Goal: Task Accomplishment & Management: Use online tool/utility

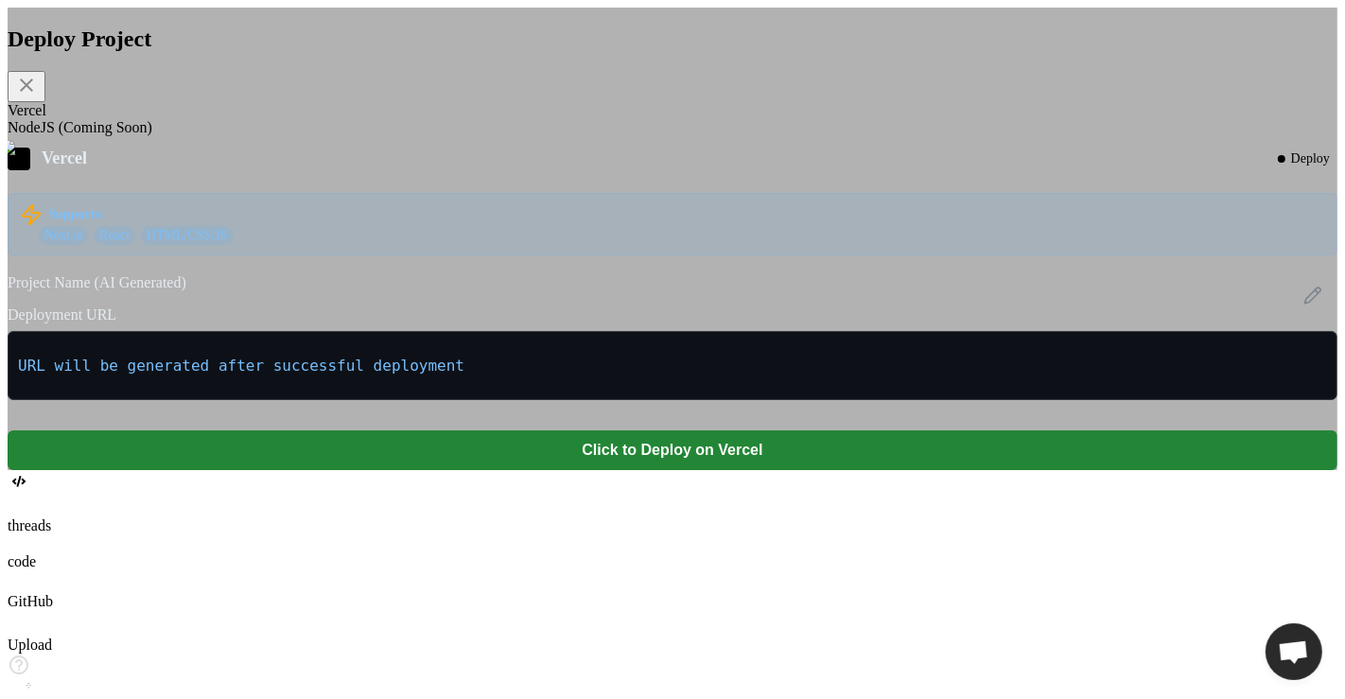
scroll to position [4567, 0]
click at [1305, 304] on icon at bounding box center [1313, 296] width 16 height 16
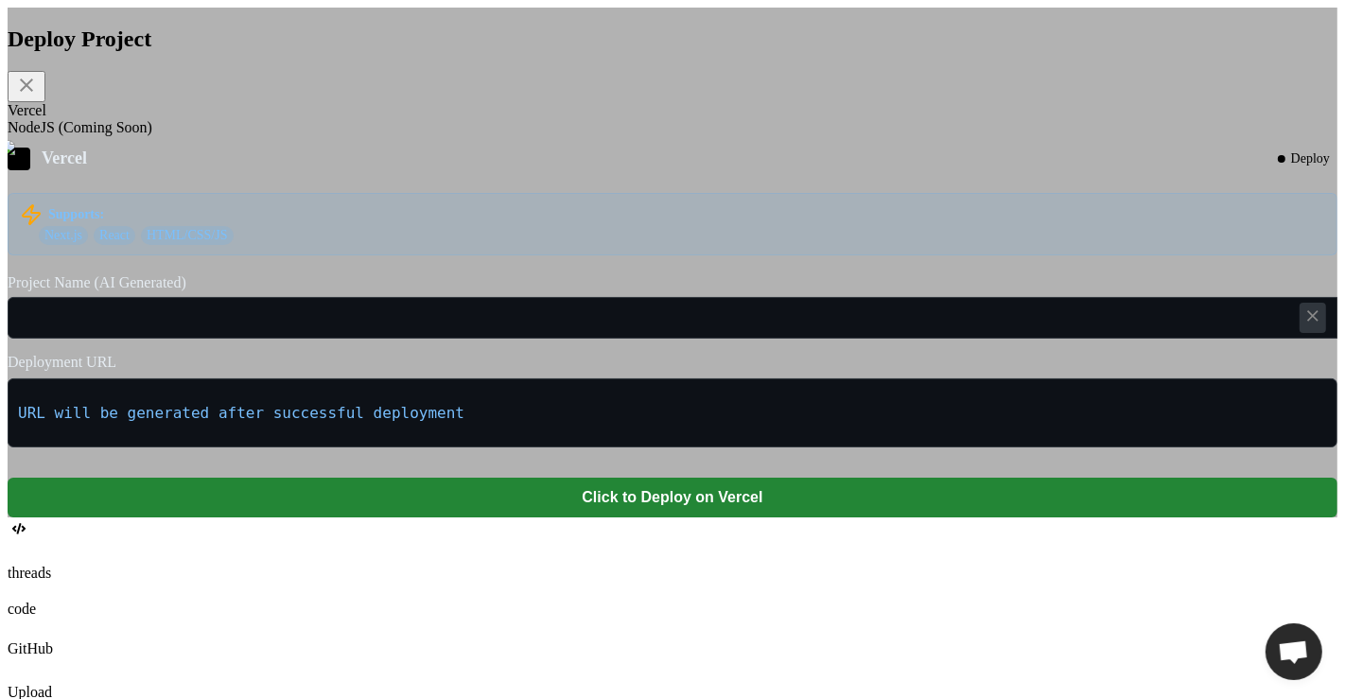
click at [1304, 325] on icon at bounding box center [1313, 315] width 19 height 19
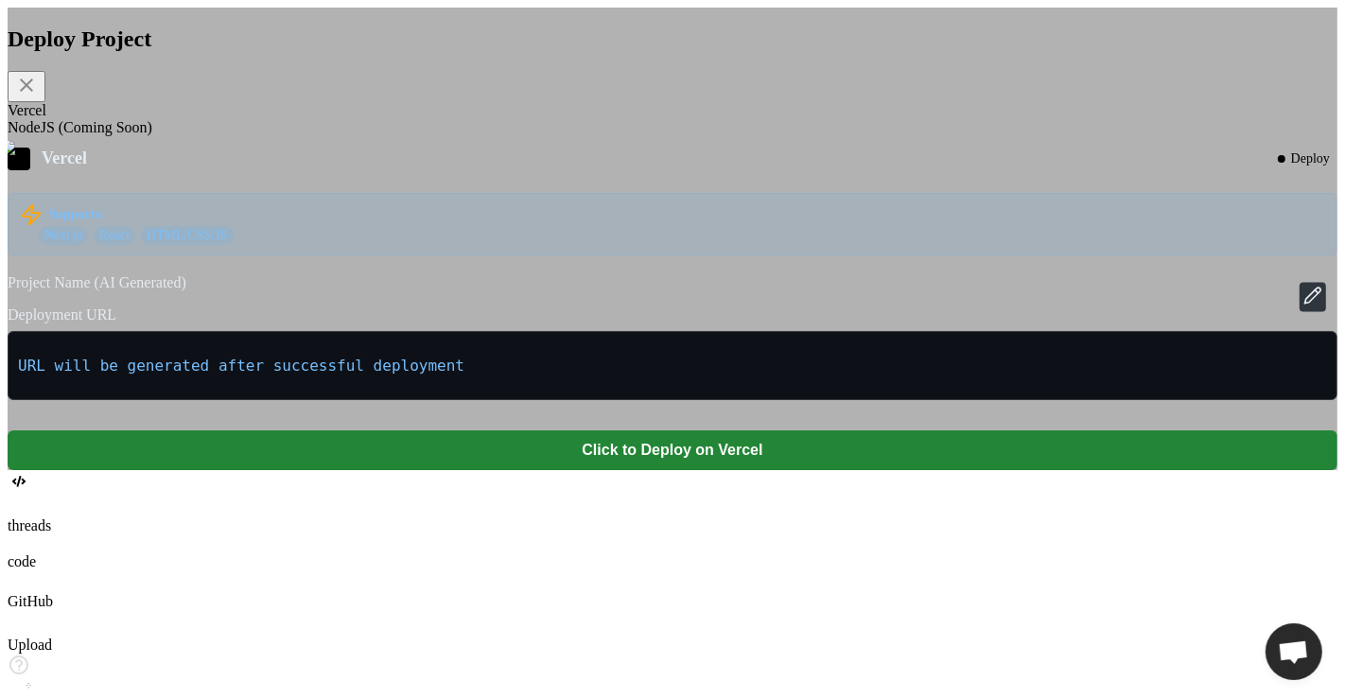
click at [1304, 305] on icon at bounding box center [1313, 295] width 19 height 19
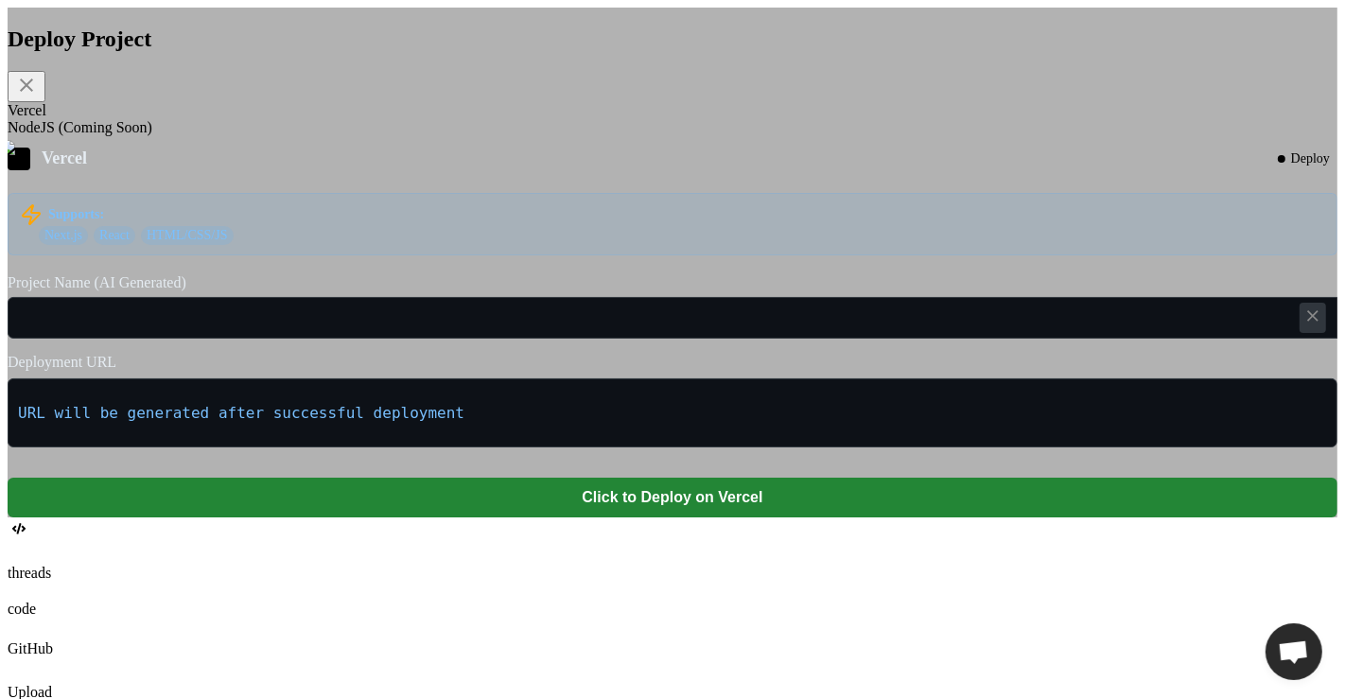
click at [1300, 333] on div at bounding box center [1313, 318] width 26 height 30
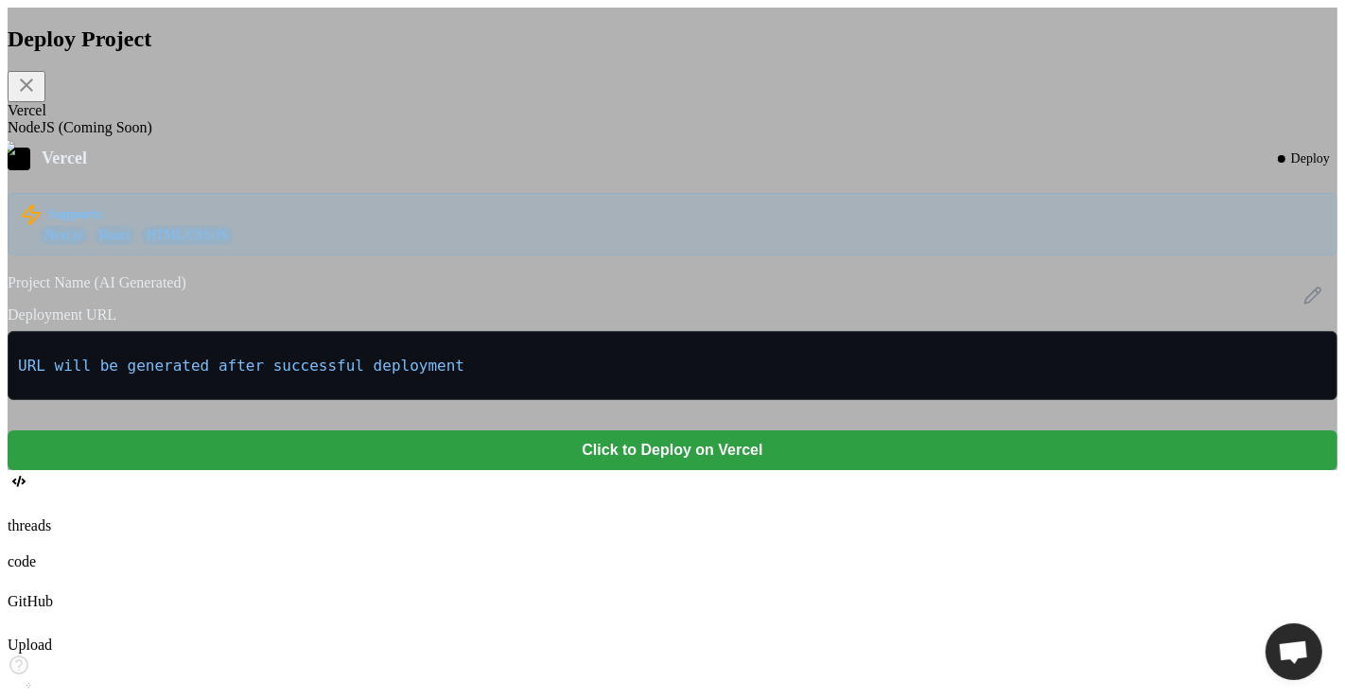
click at [716, 470] on button "Click to Deploy on Vercel" at bounding box center [673, 450] width 1330 height 40
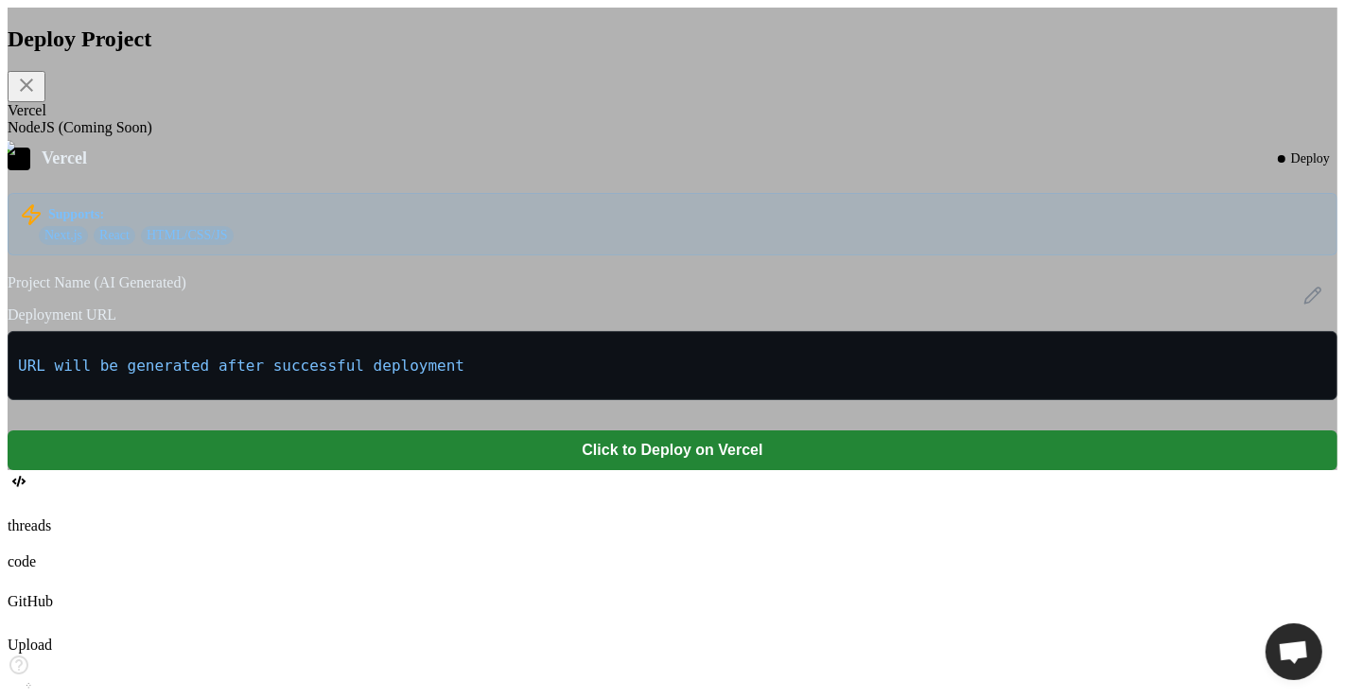
click at [240, 304] on div "Deploy Project Vercel NodeJS (Coming Soon) Vercel Deploy Supports: Next.js Reac…" at bounding box center [673, 239] width 1330 height 463
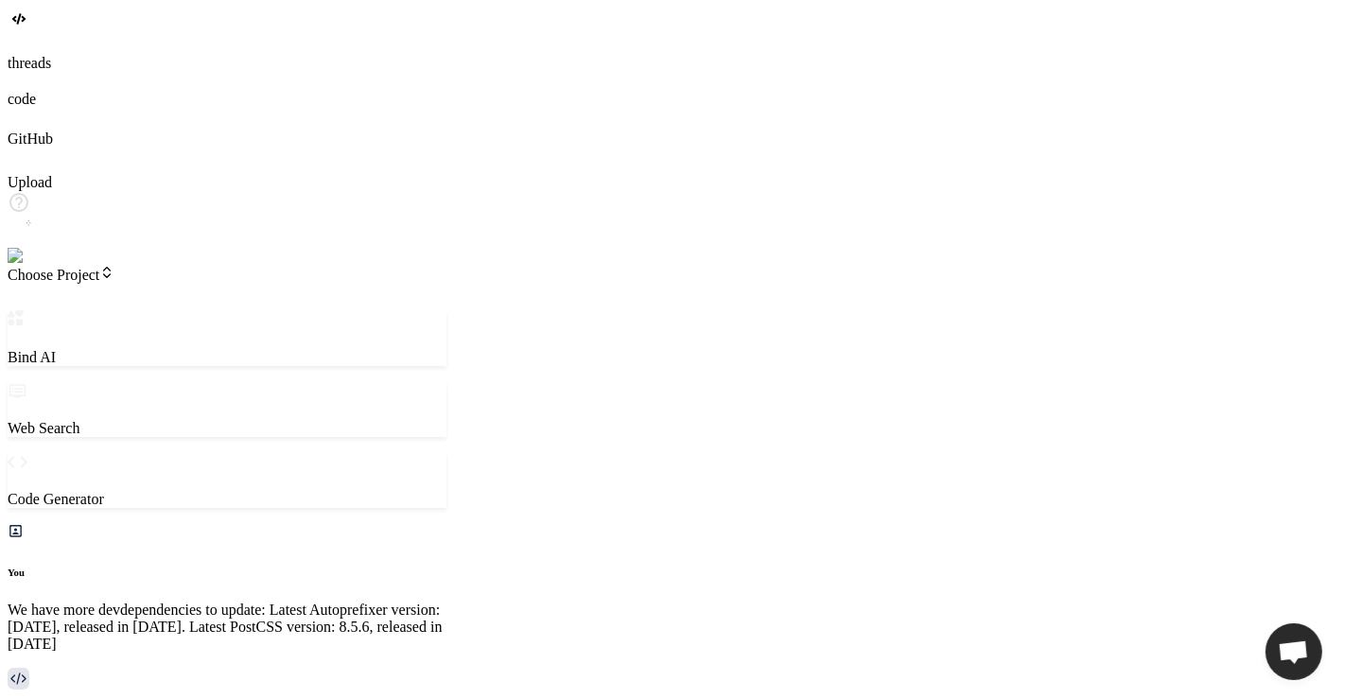
type textarea "x"
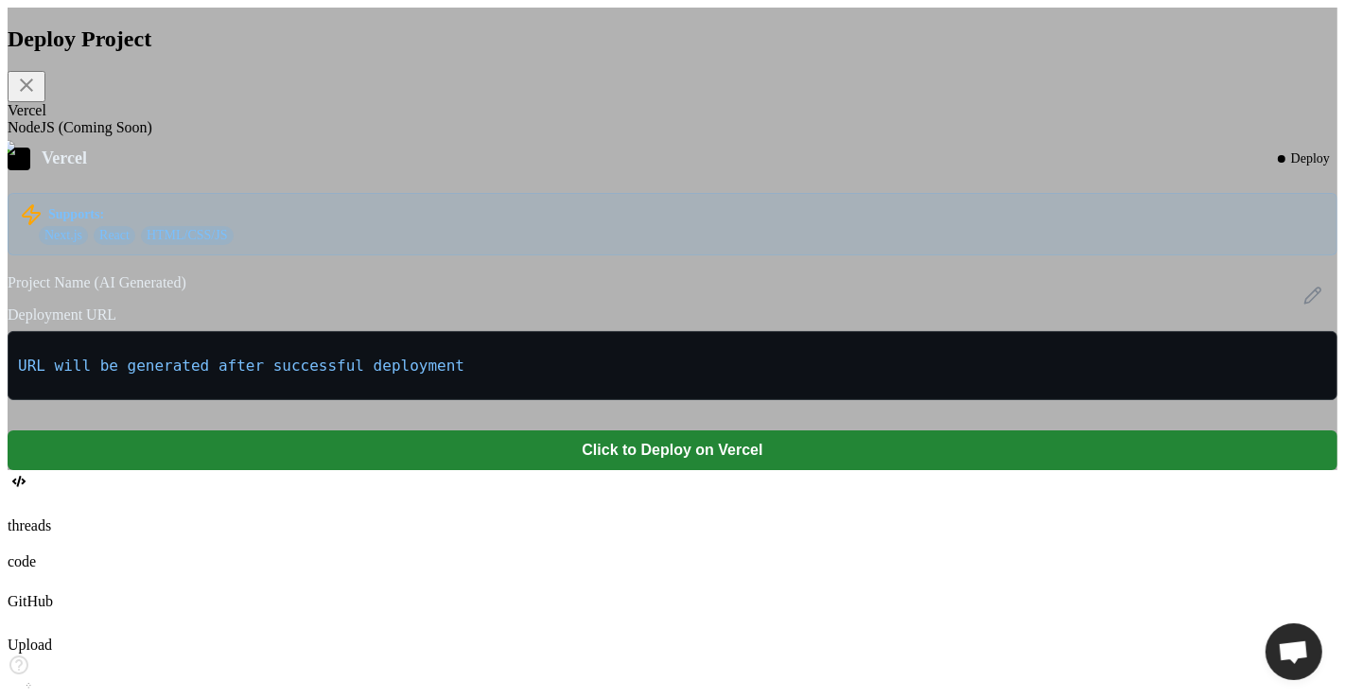
scroll to position [4567, 0]
click at [286, 199] on div "Deploy Project Vercel NodeJS (Coming Soon) Vercel Deploy Supports: Next.js Reac…" at bounding box center [673, 239] width 1330 height 463
click at [219, 325] on div "Deploy Project Vercel NodeJS (Coming Soon) Vercel Deploy Supports: Next.js Reac…" at bounding box center [673, 239] width 1330 height 463
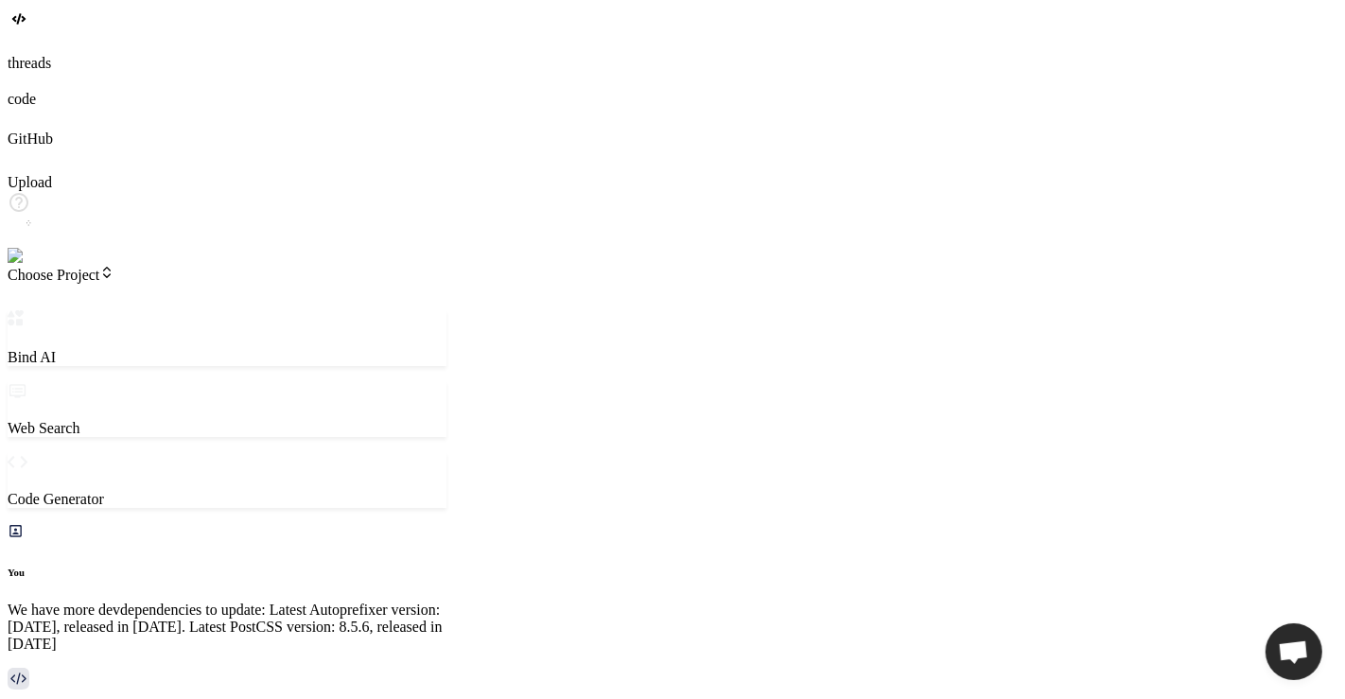
scroll to position [4866, 0]
type textarea "x"
type textarea "h"
type textarea "x"
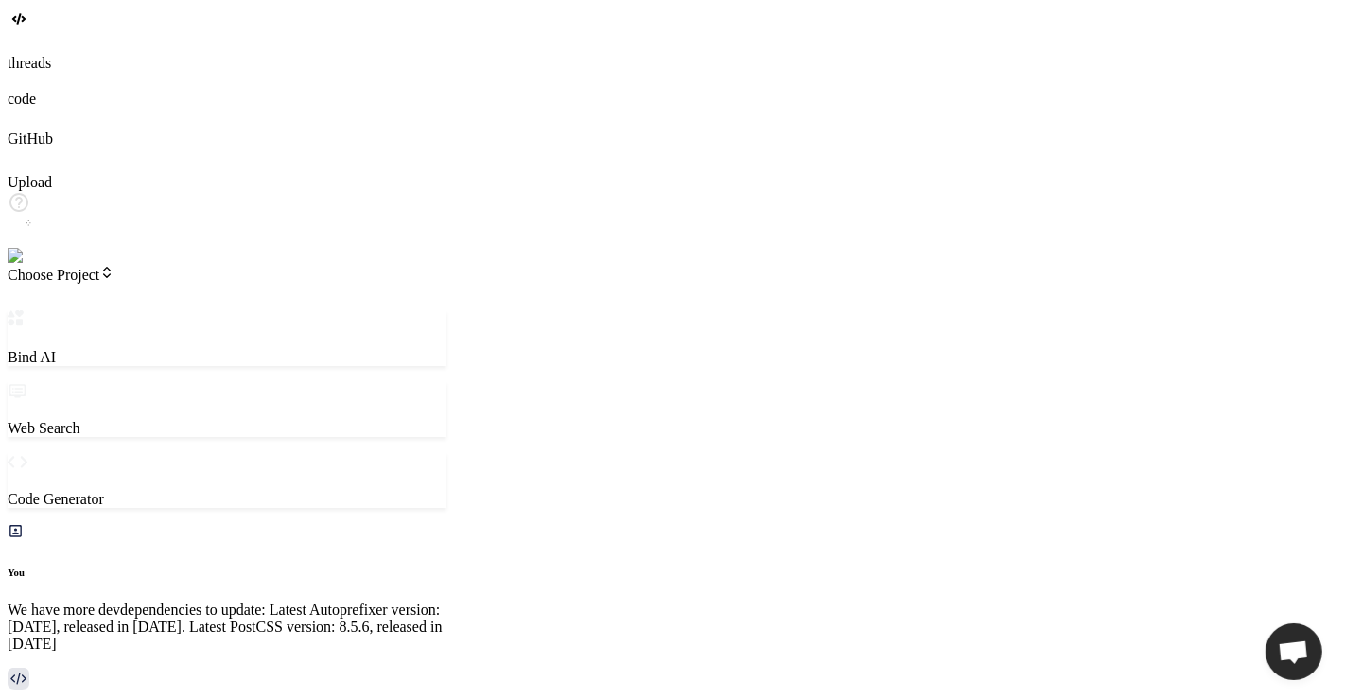
type textarea "hi"
type textarea "x"
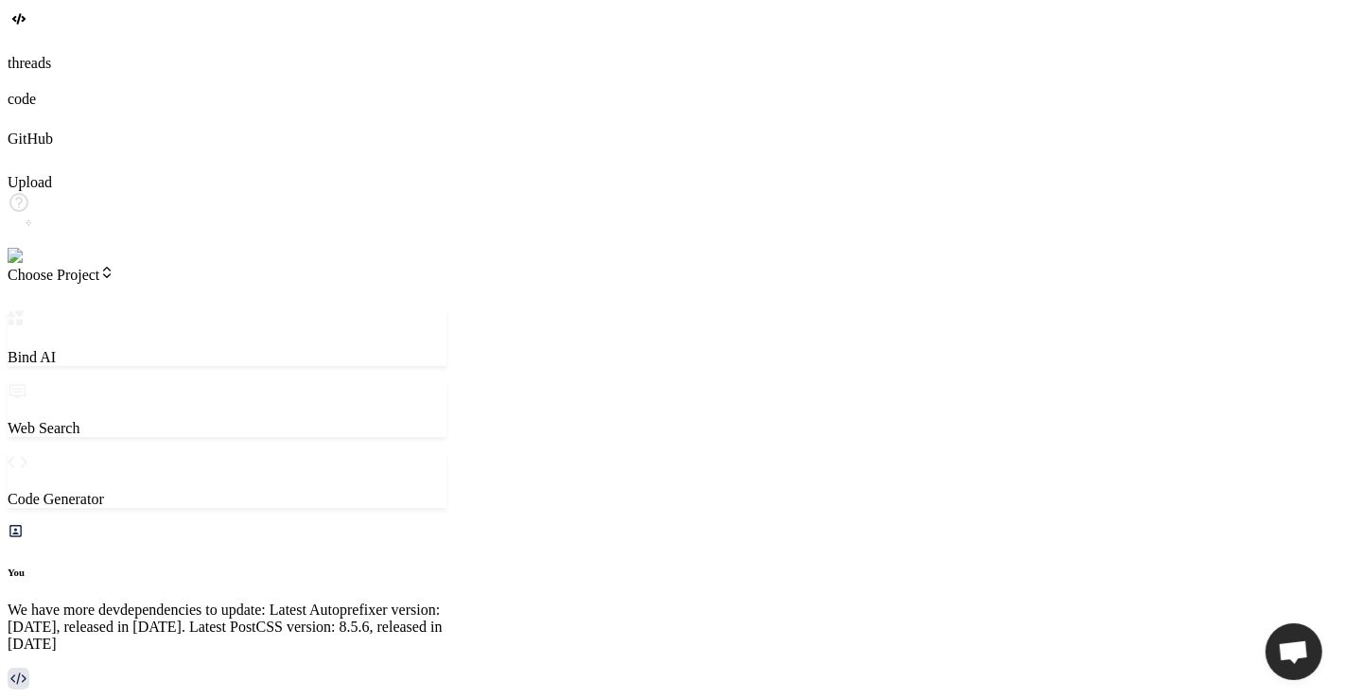
type textarea "x"
type textarea "o"
type textarea "x"
type textarea "ok"
type textarea "x"
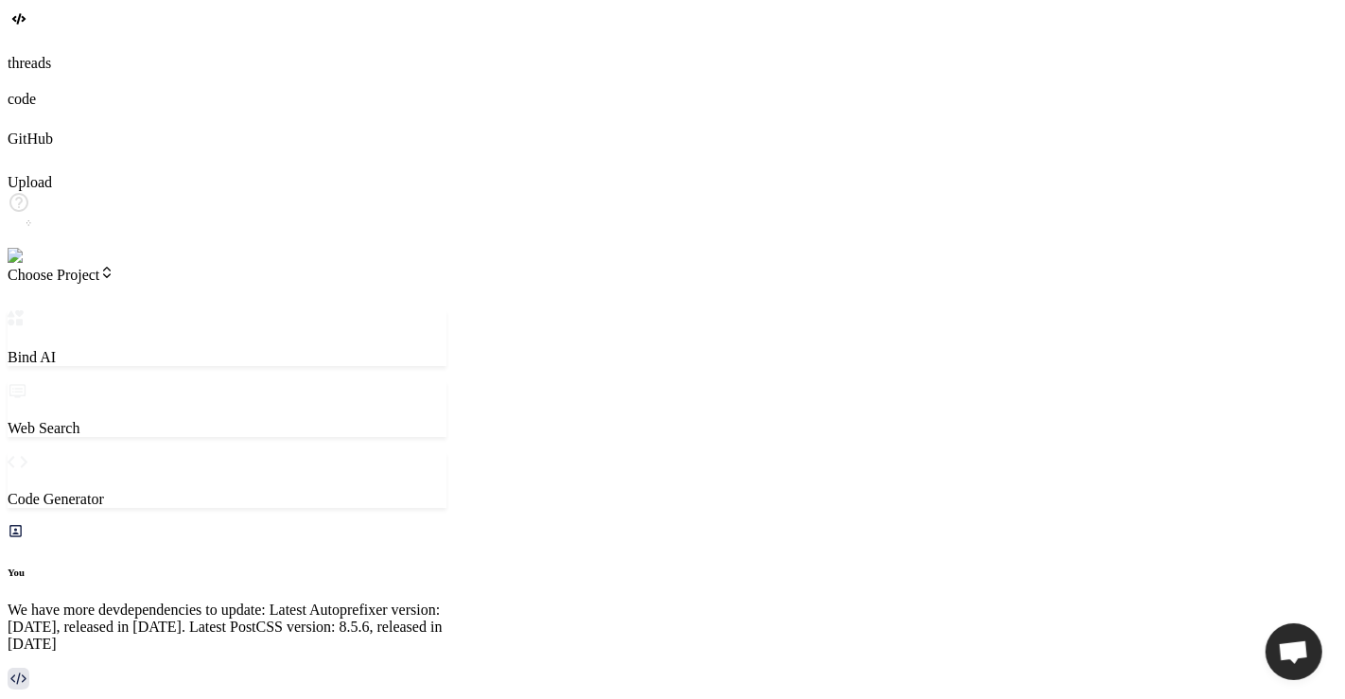
scroll to position [8483, 0]
type textarea "x"
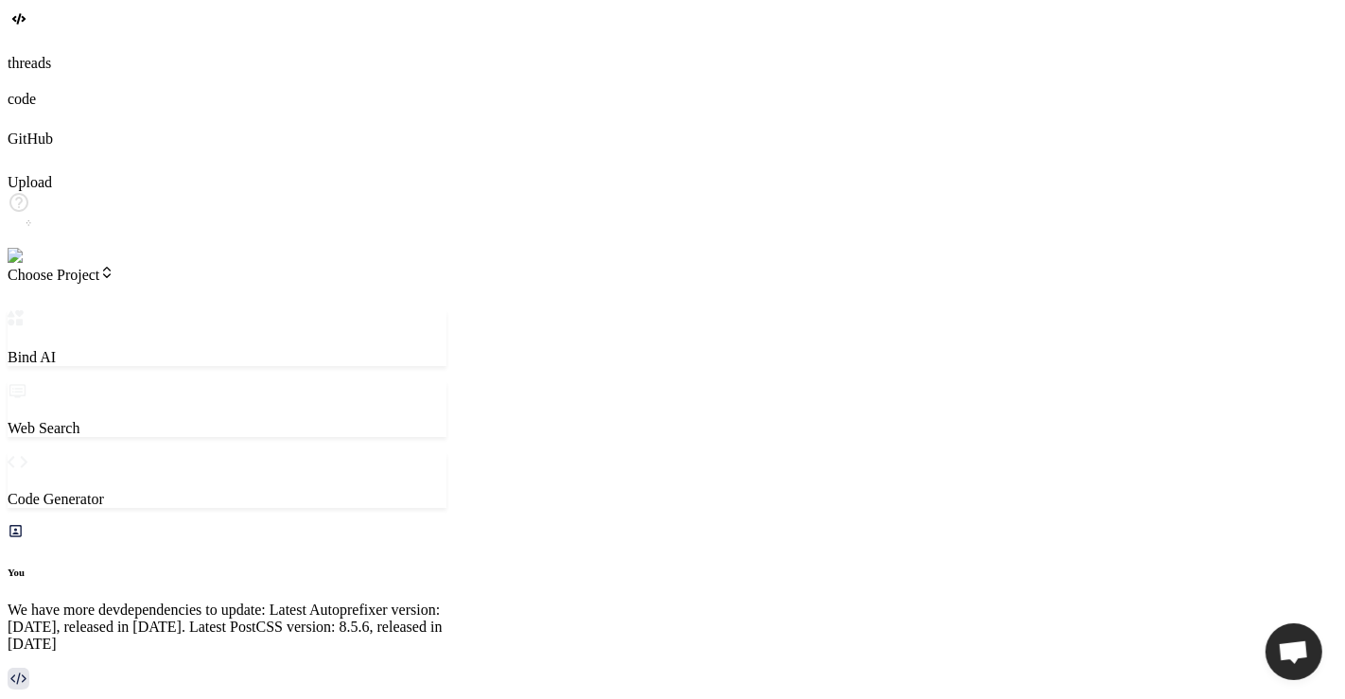
type textarea "h"
type textarea "x"
type textarea "hi"
type textarea "x"
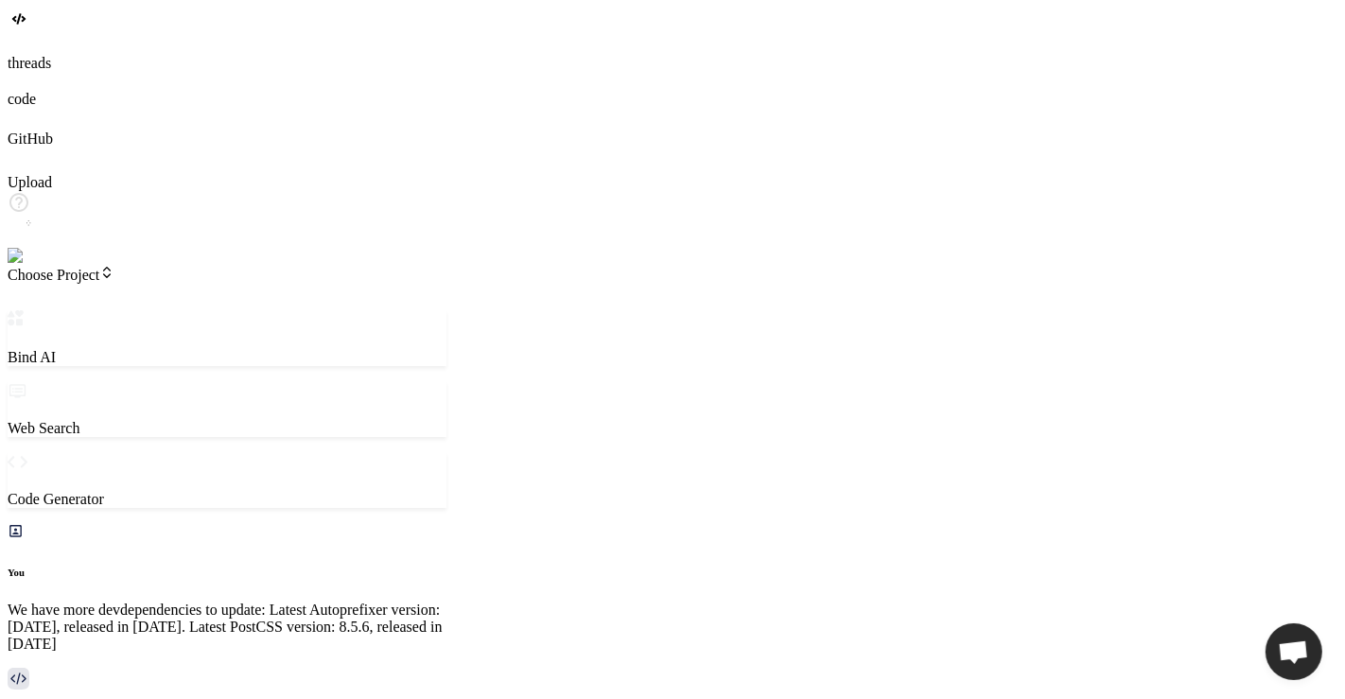
type textarea "x"
type textarea "h"
type textarea "x"
type textarea "hi"
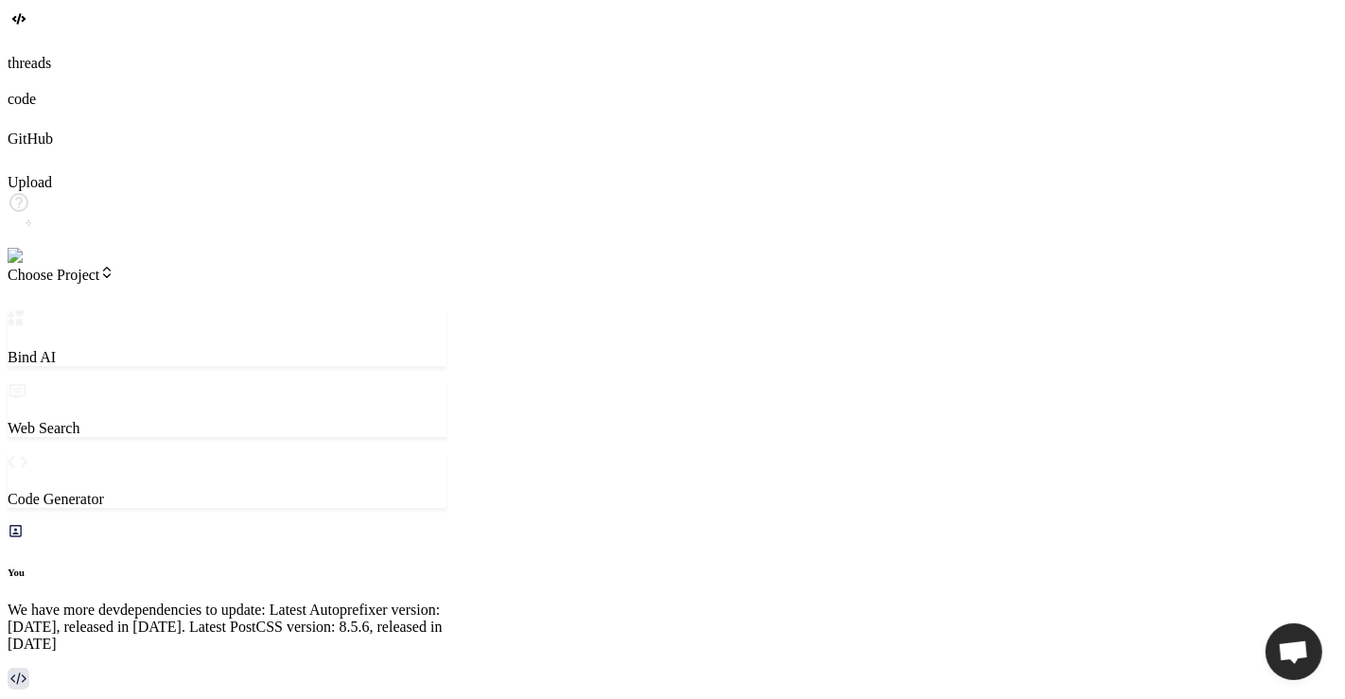
type textarea "x"
